Goal: Navigation & Orientation: Find specific page/section

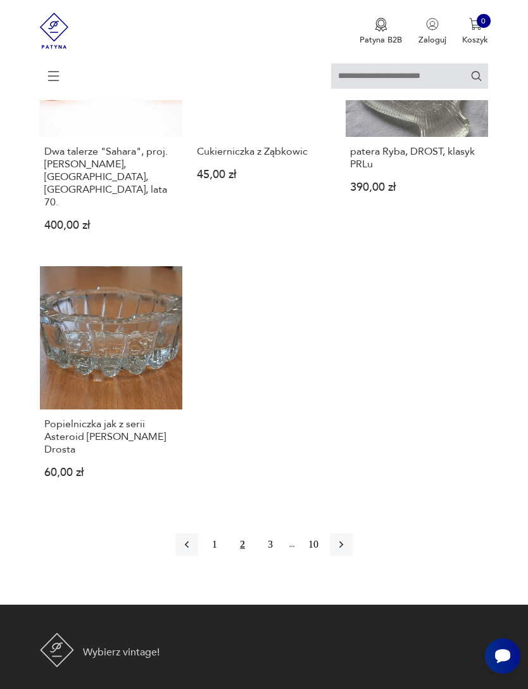
scroll to position [1364, 0]
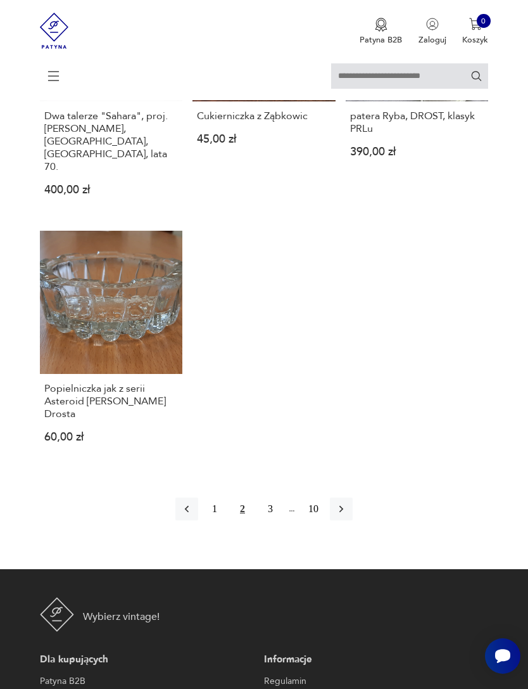
click at [272, 520] on button "3" at bounding box center [270, 508] width 23 height 23
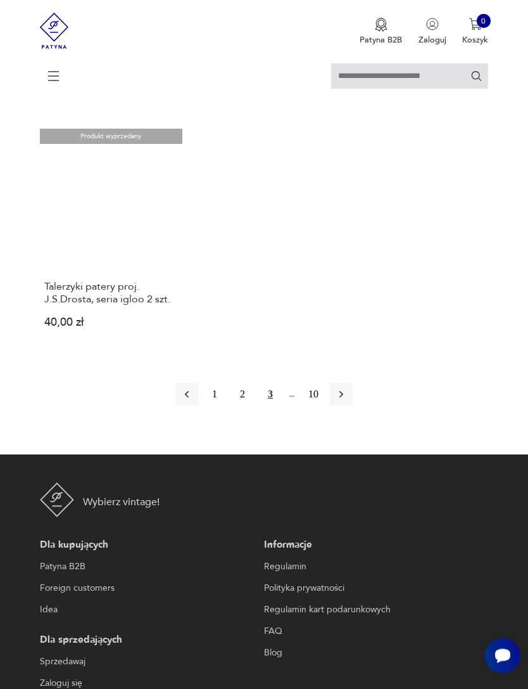
scroll to position [1365, 0]
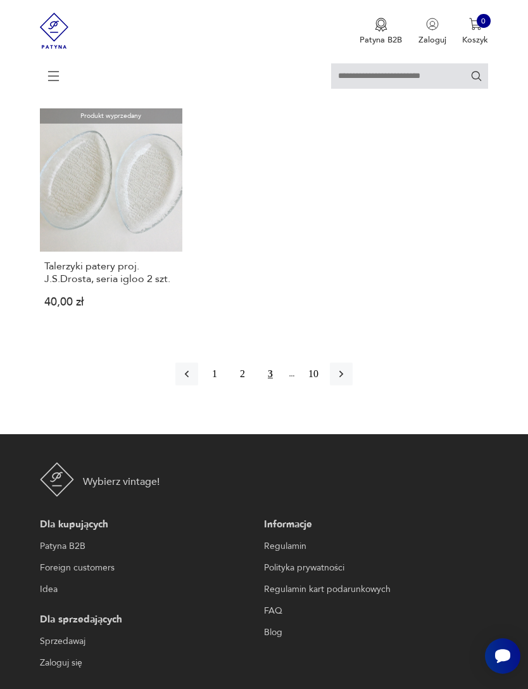
click at [348, 380] on icon "button" at bounding box center [341, 373] width 13 height 13
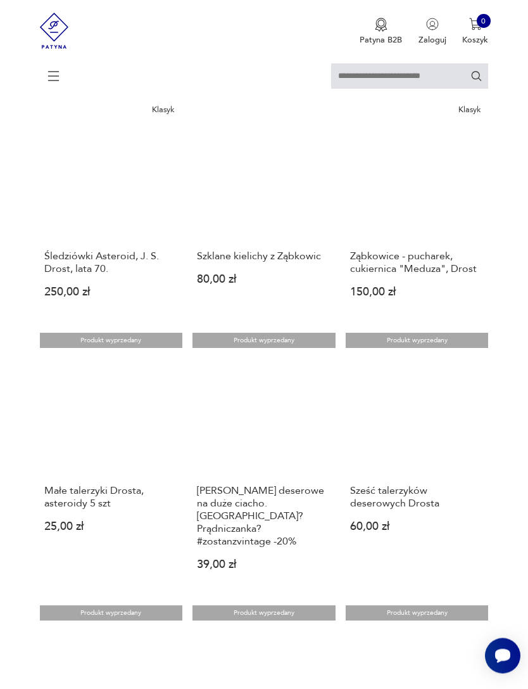
scroll to position [3, 0]
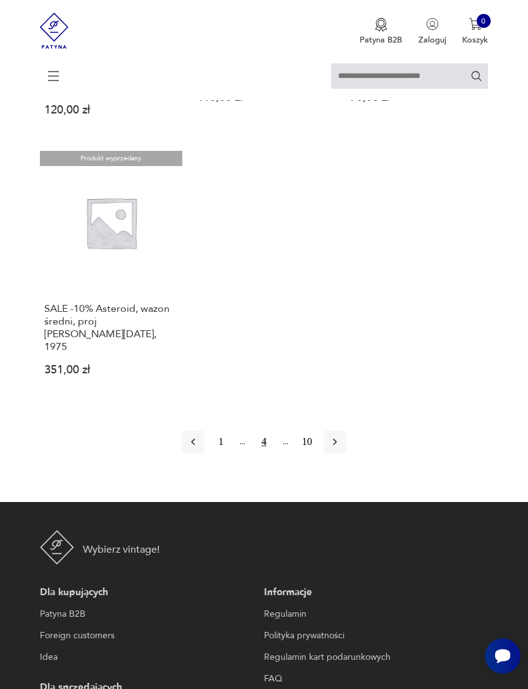
click at [341, 448] on icon "button" at bounding box center [335, 441] width 13 height 13
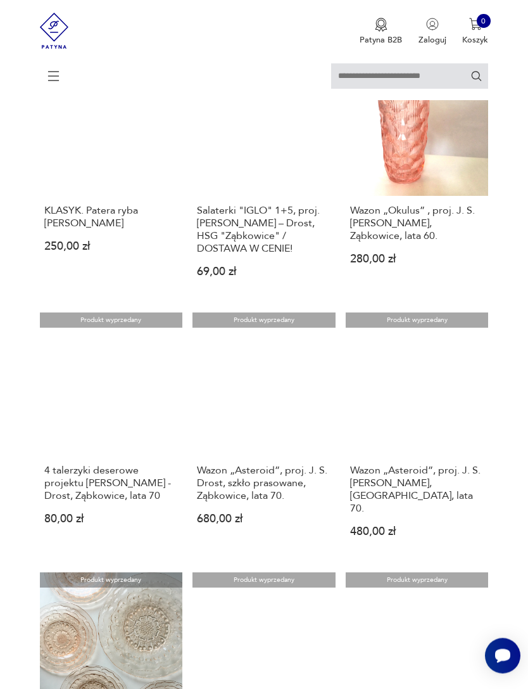
scroll to position [471, 0]
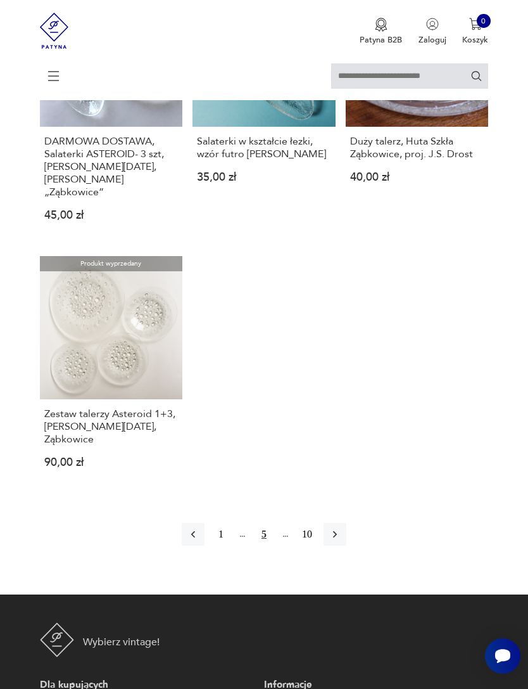
click at [347, 545] on button "button" at bounding box center [335, 534] width 23 height 23
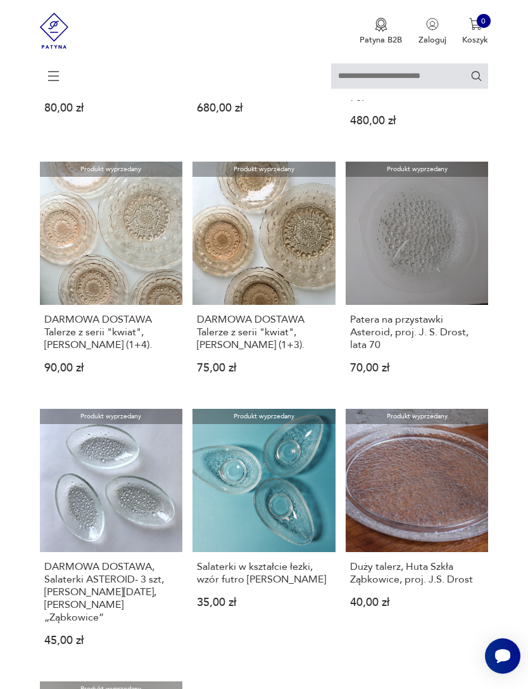
scroll to position [3, 0]
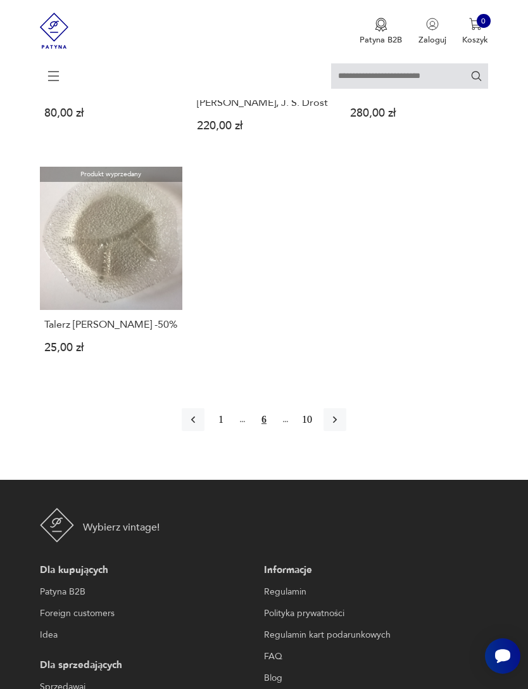
click at [341, 426] on icon "button" at bounding box center [335, 419] width 13 height 13
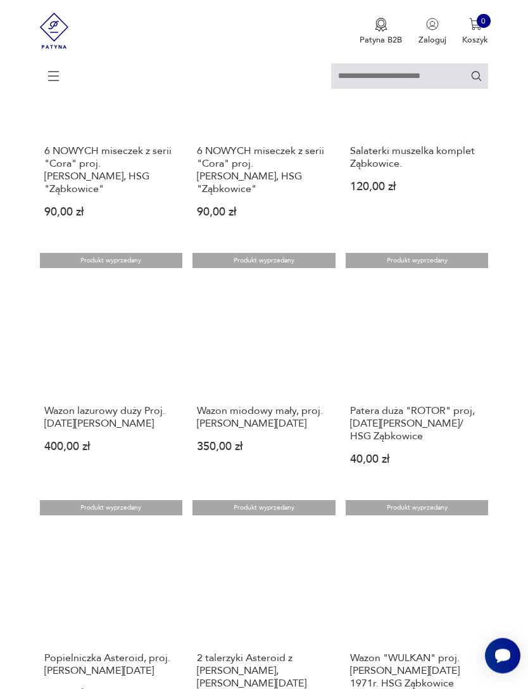
scroll to position [3, 0]
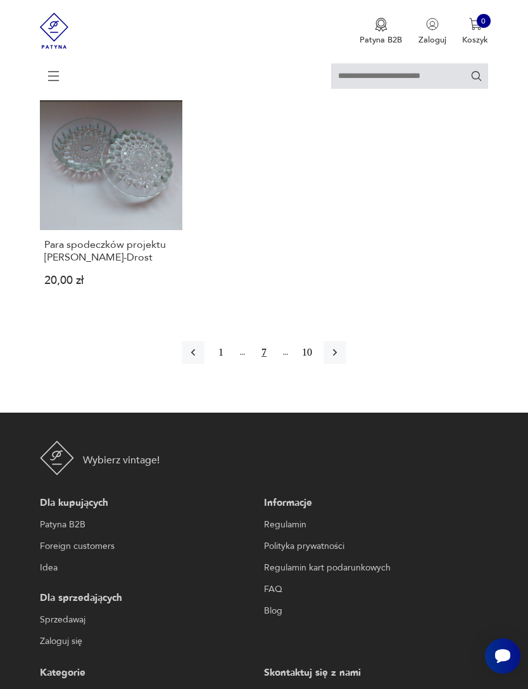
click at [347, 364] on button "button" at bounding box center [335, 352] width 23 height 23
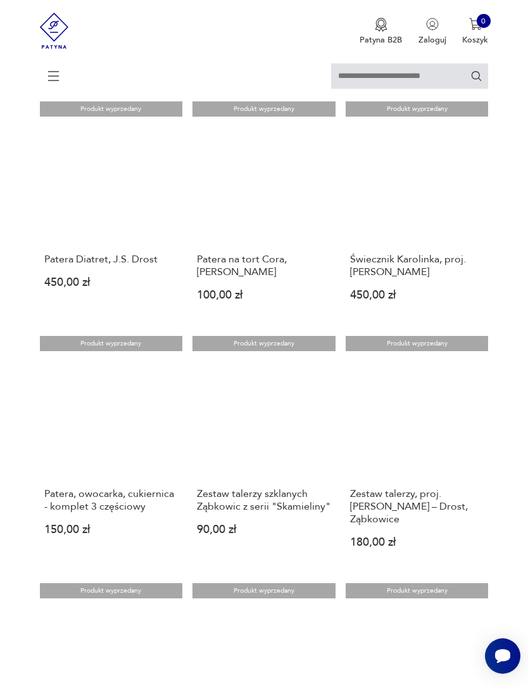
scroll to position [3, 0]
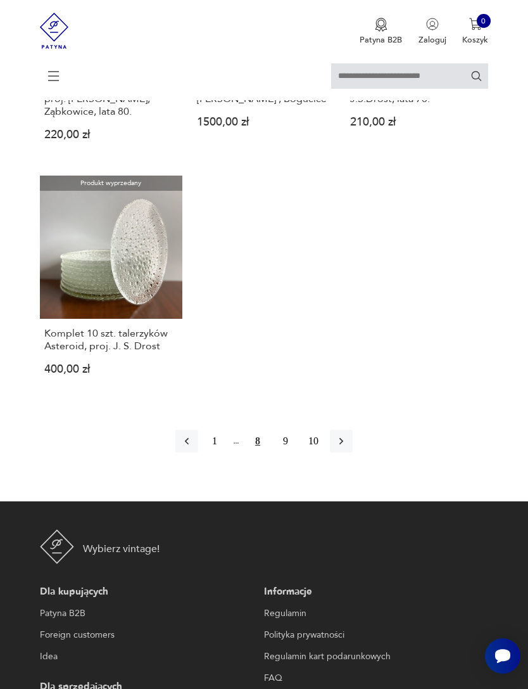
click at [353, 452] on button "button" at bounding box center [341, 441] width 23 height 23
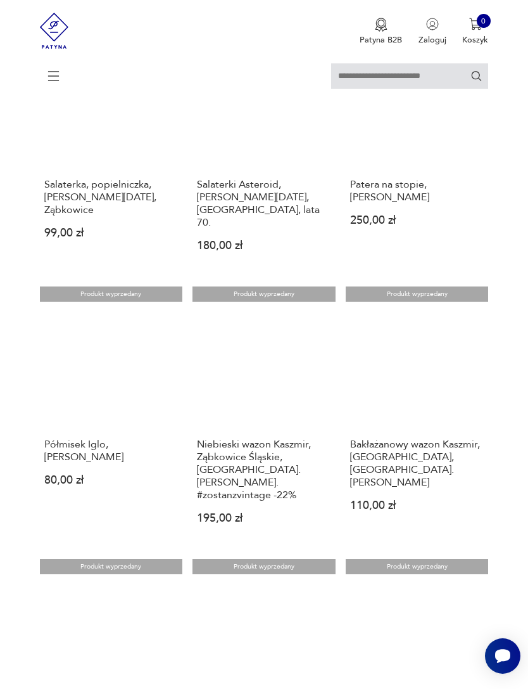
scroll to position [3, 0]
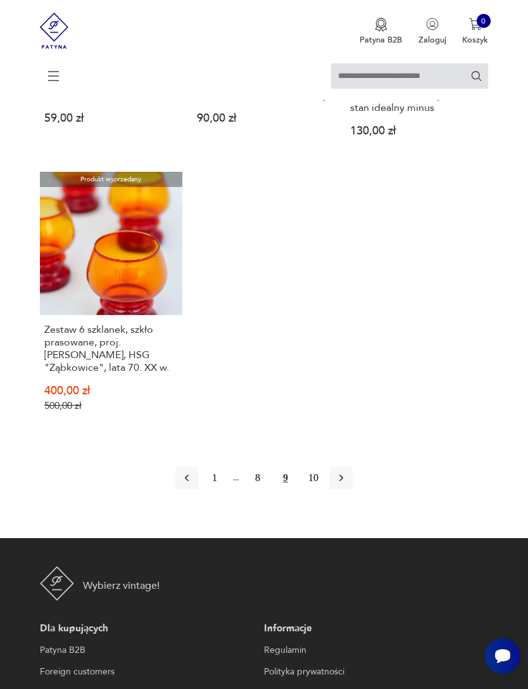
click at [353, 489] on button "button" at bounding box center [341, 477] width 23 height 23
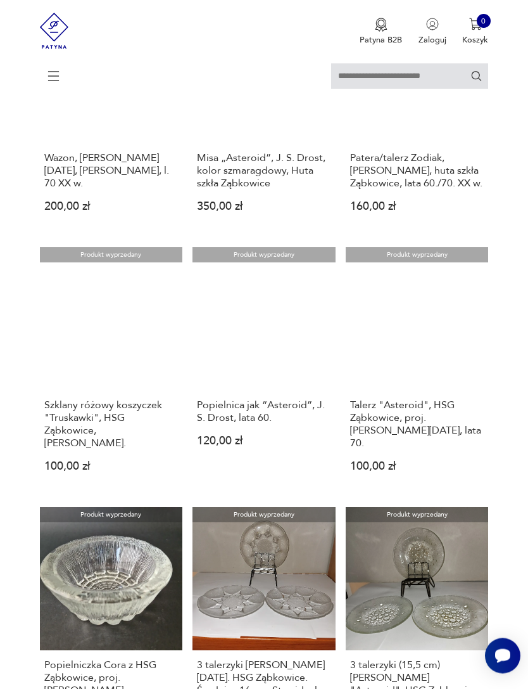
scroll to position [3, 0]
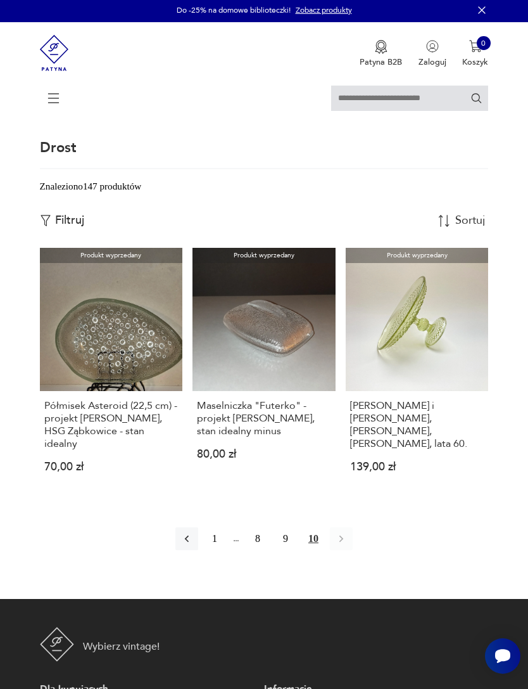
click at [366, 550] on div "1 8 9 10" at bounding box center [264, 538] width 449 height 23
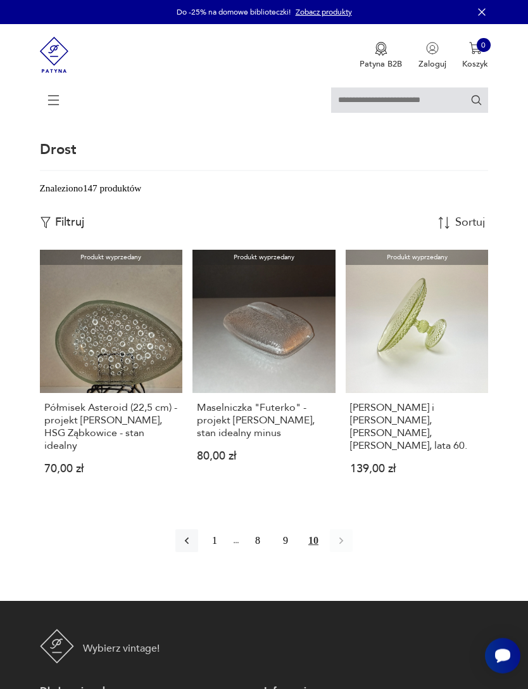
scroll to position [0, 0]
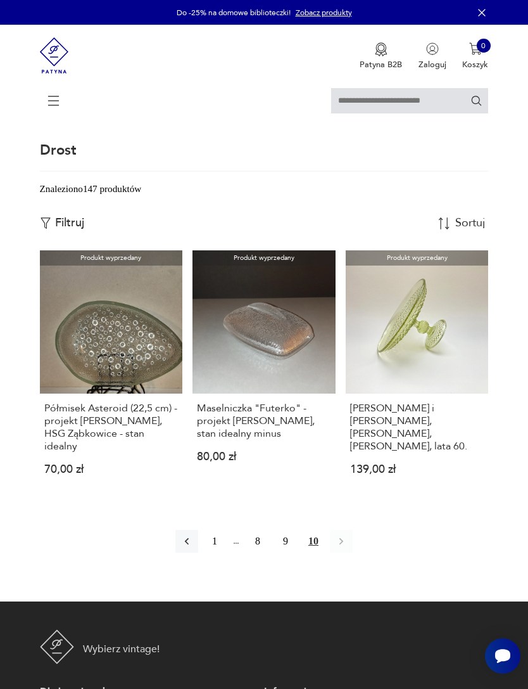
click at [488, 11] on icon "button" at bounding box center [482, 12] width 13 height 13
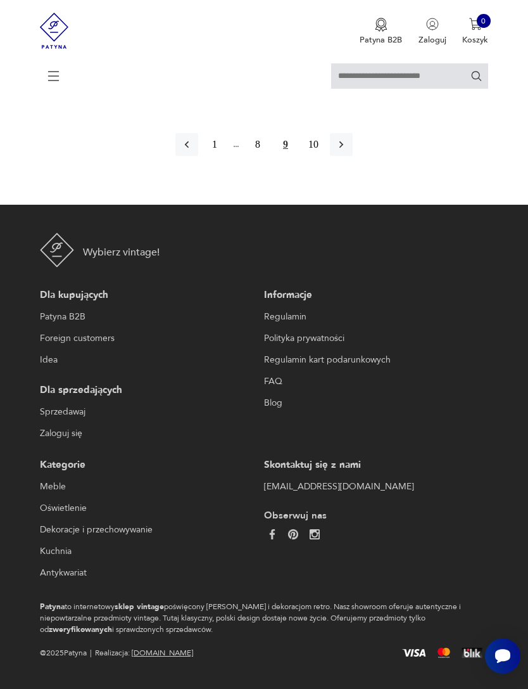
scroll to position [205, 0]
